Goal: Information Seeking & Learning: Find specific fact

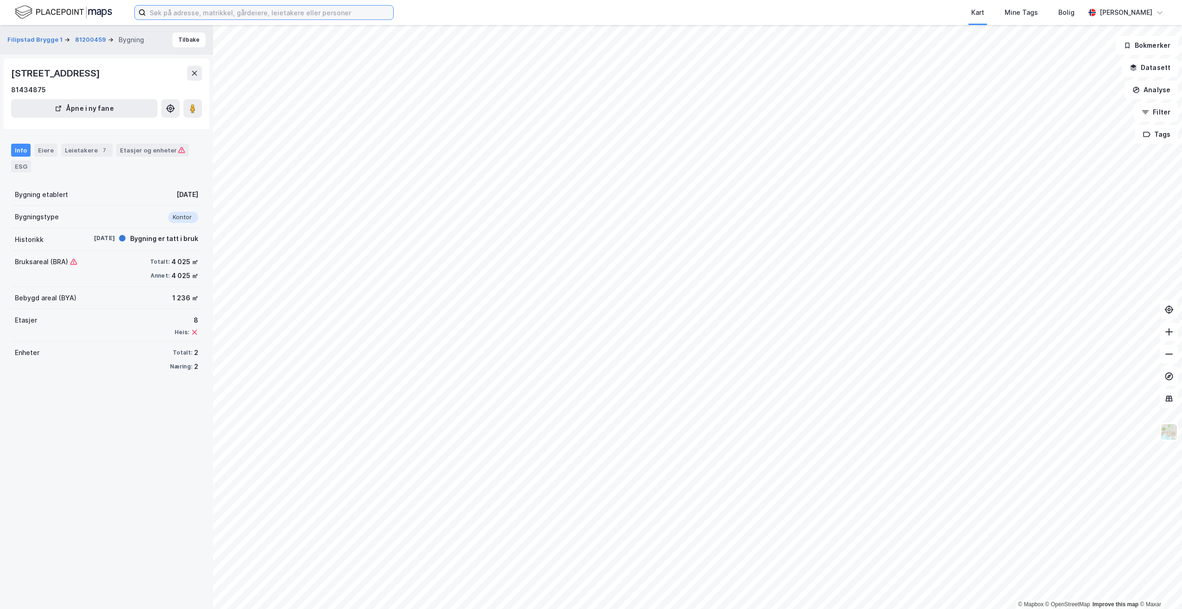
click at [215, 10] on input at bounding box center [269, 13] width 247 height 14
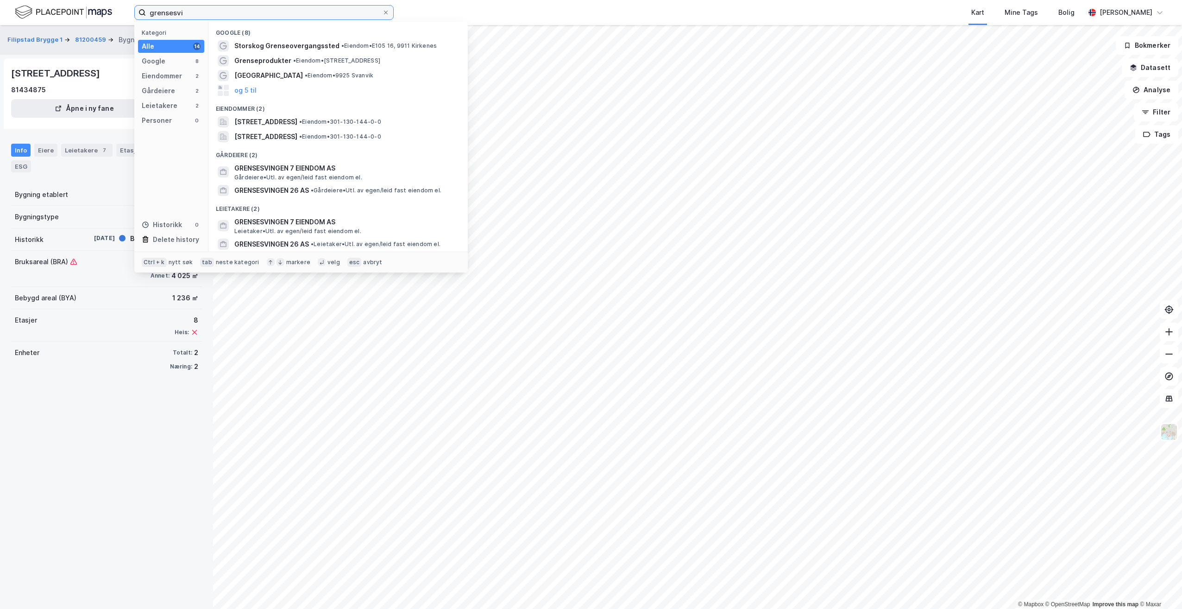
type input "grensesvi"
click at [297, 120] on span "[STREET_ADDRESS]" at bounding box center [265, 121] width 63 height 11
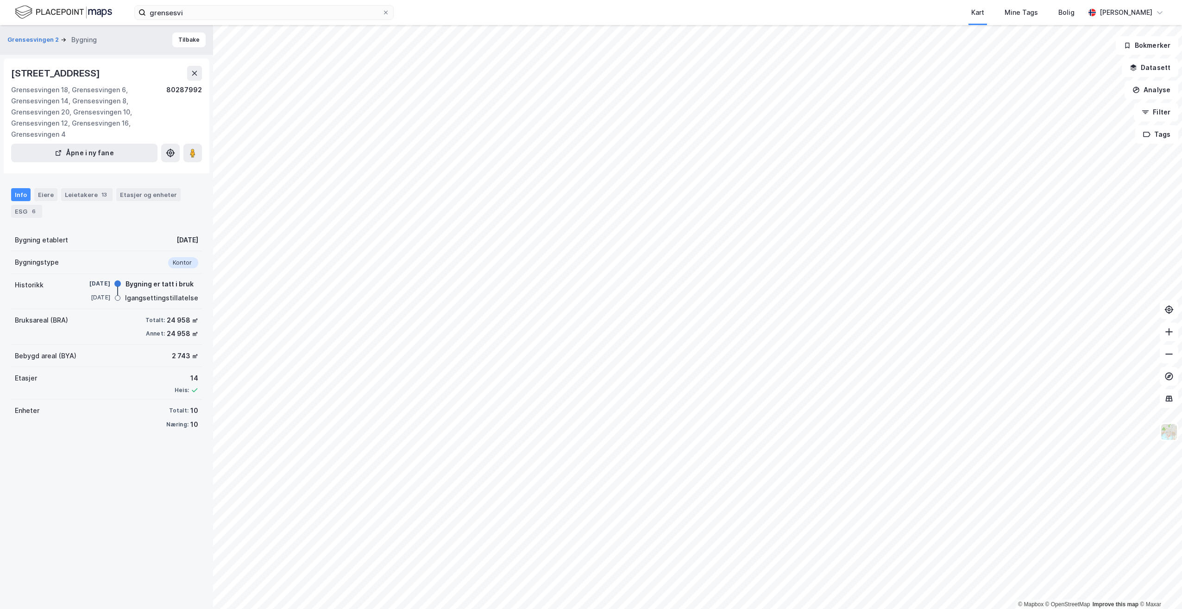
click at [49, 192] on div "Eiere" at bounding box center [45, 194] width 23 height 13
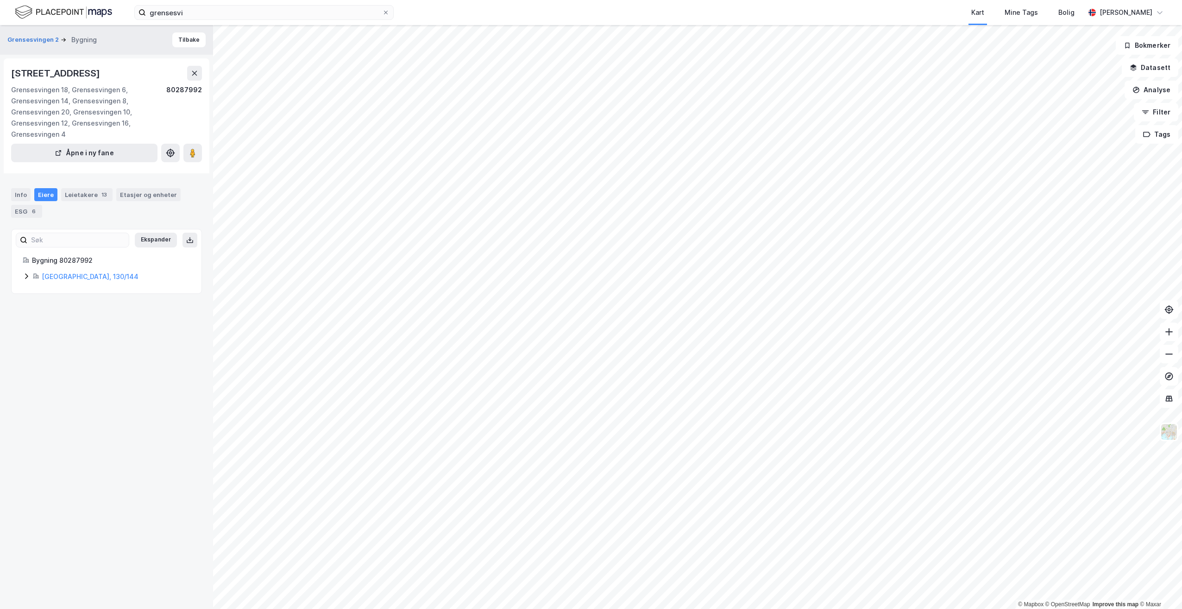
click at [26, 277] on icon at bounding box center [26, 275] width 7 height 7
click at [139, 309] on link "Helsfyr Kontorholding III B AS" at bounding box center [131, 308] width 94 height 8
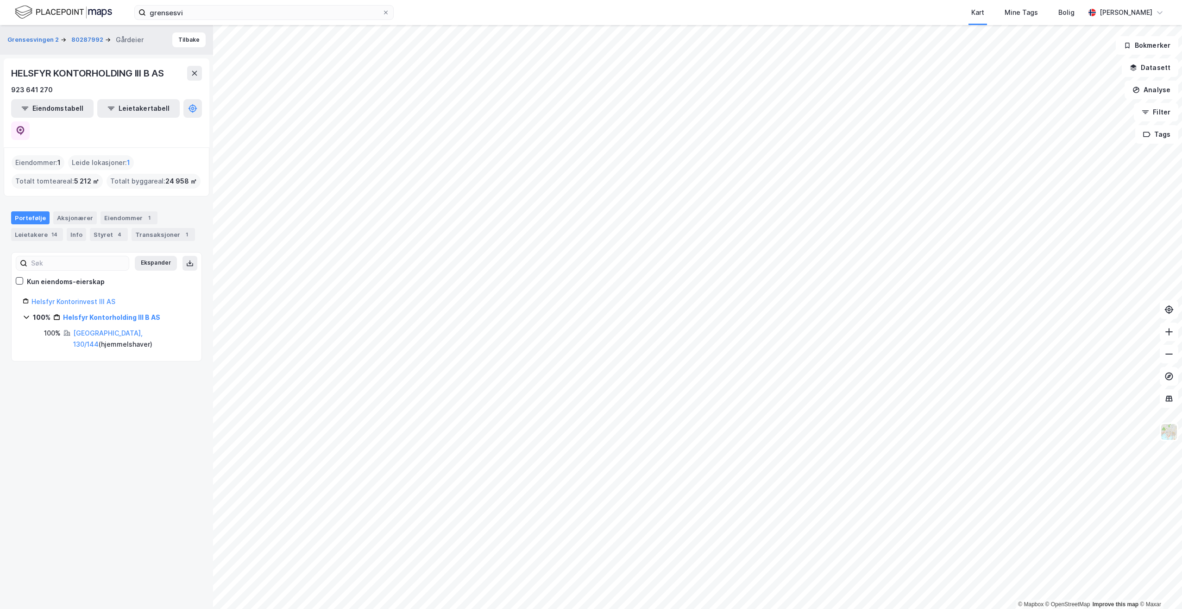
click at [110, 313] on link "Helsfyr Kontorholding III B AS" at bounding box center [111, 317] width 97 height 8
click at [107, 313] on link "Helsfyr Kontorholding III B AS" at bounding box center [111, 317] width 97 height 8
click at [88, 297] on link "Helsfyr Kontorinvest III AS" at bounding box center [74, 301] width 84 height 8
click at [228, 14] on input "grensesvi" at bounding box center [264, 13] width 236 height 14
